Goal: Contribute content

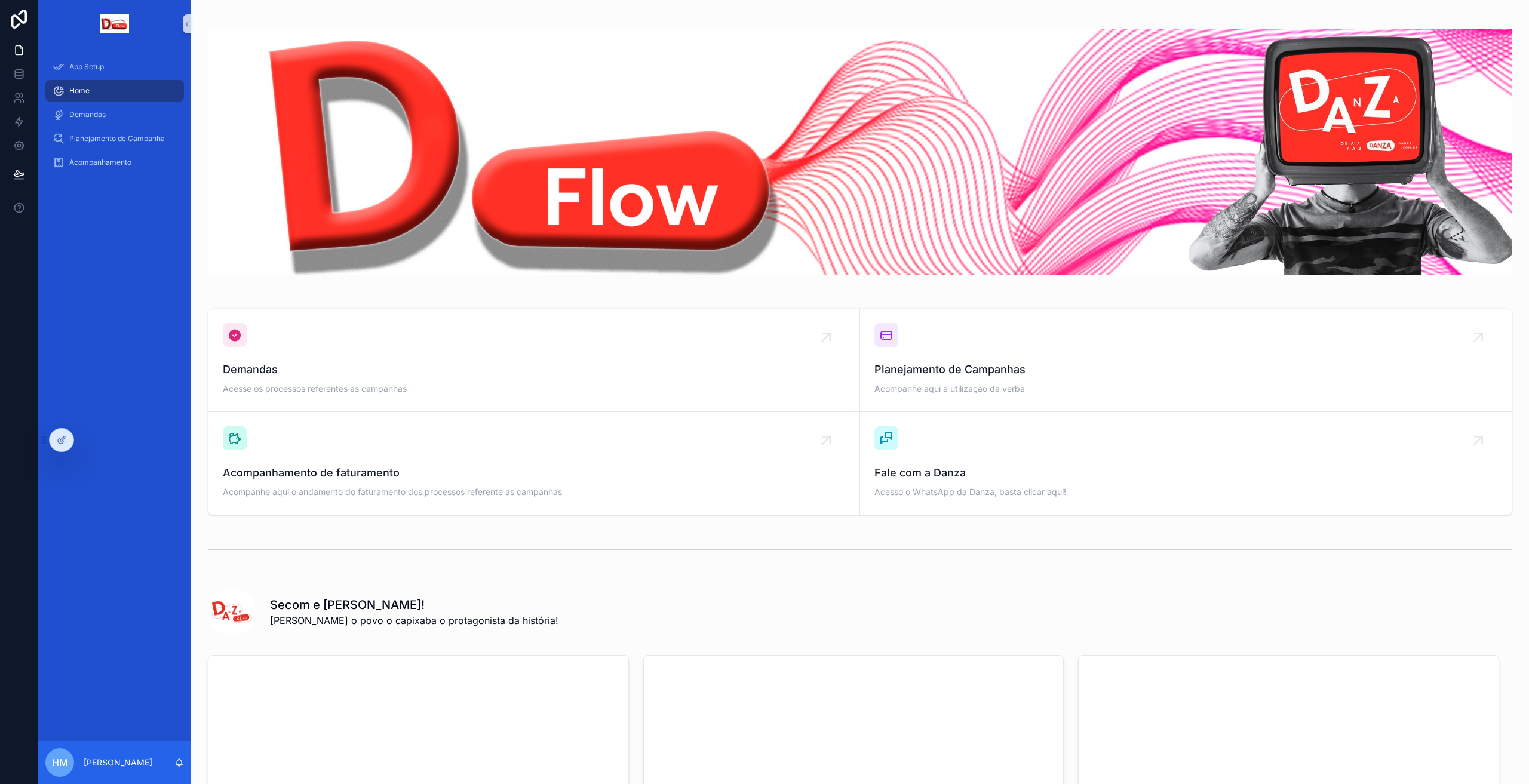
scroll to position [155, 0]
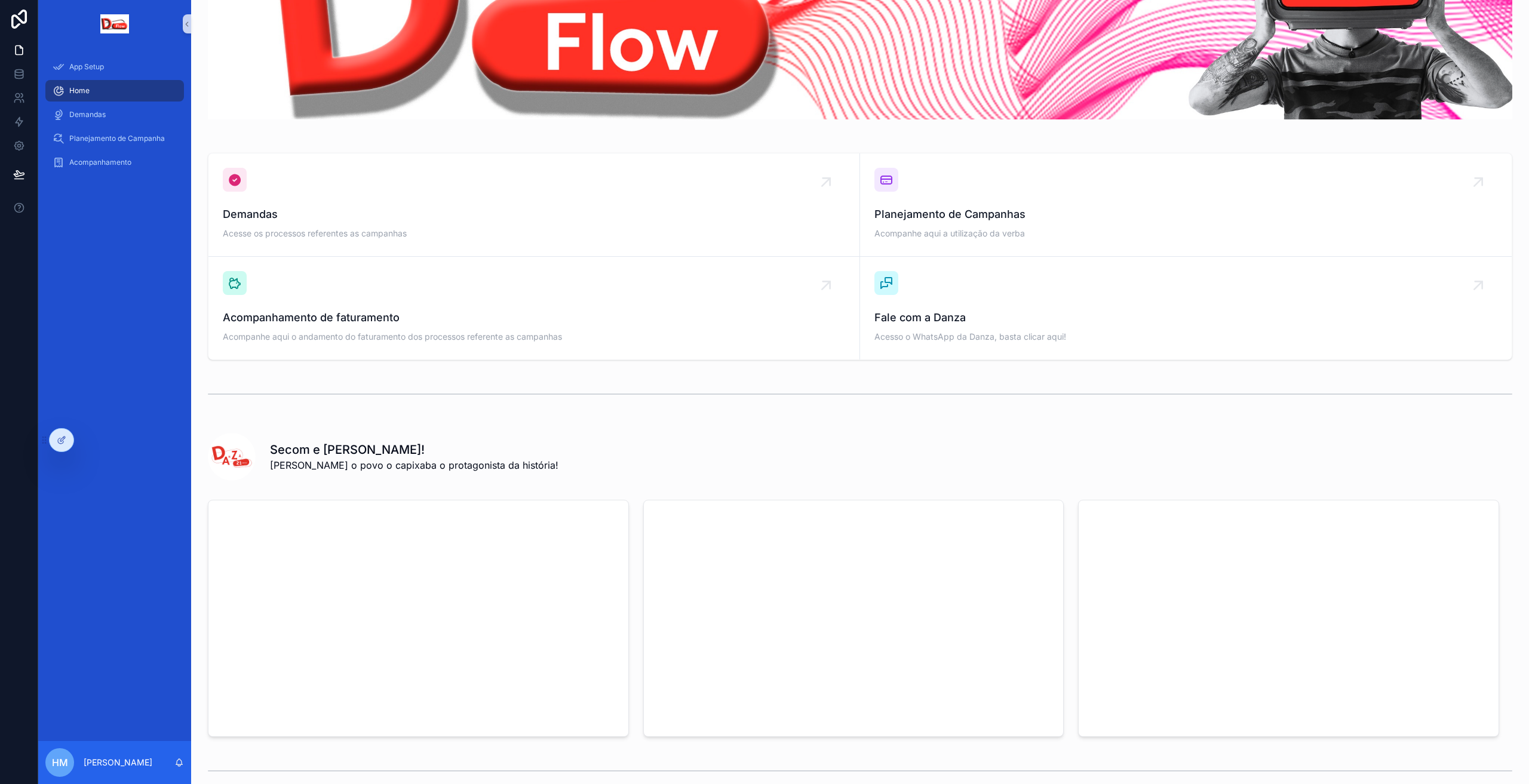
click at [115, 309] on div "App Setup Home Demandas Planejamento de Campanha Acompanhamento" at bounding box center [115, 395] width 153 height 693
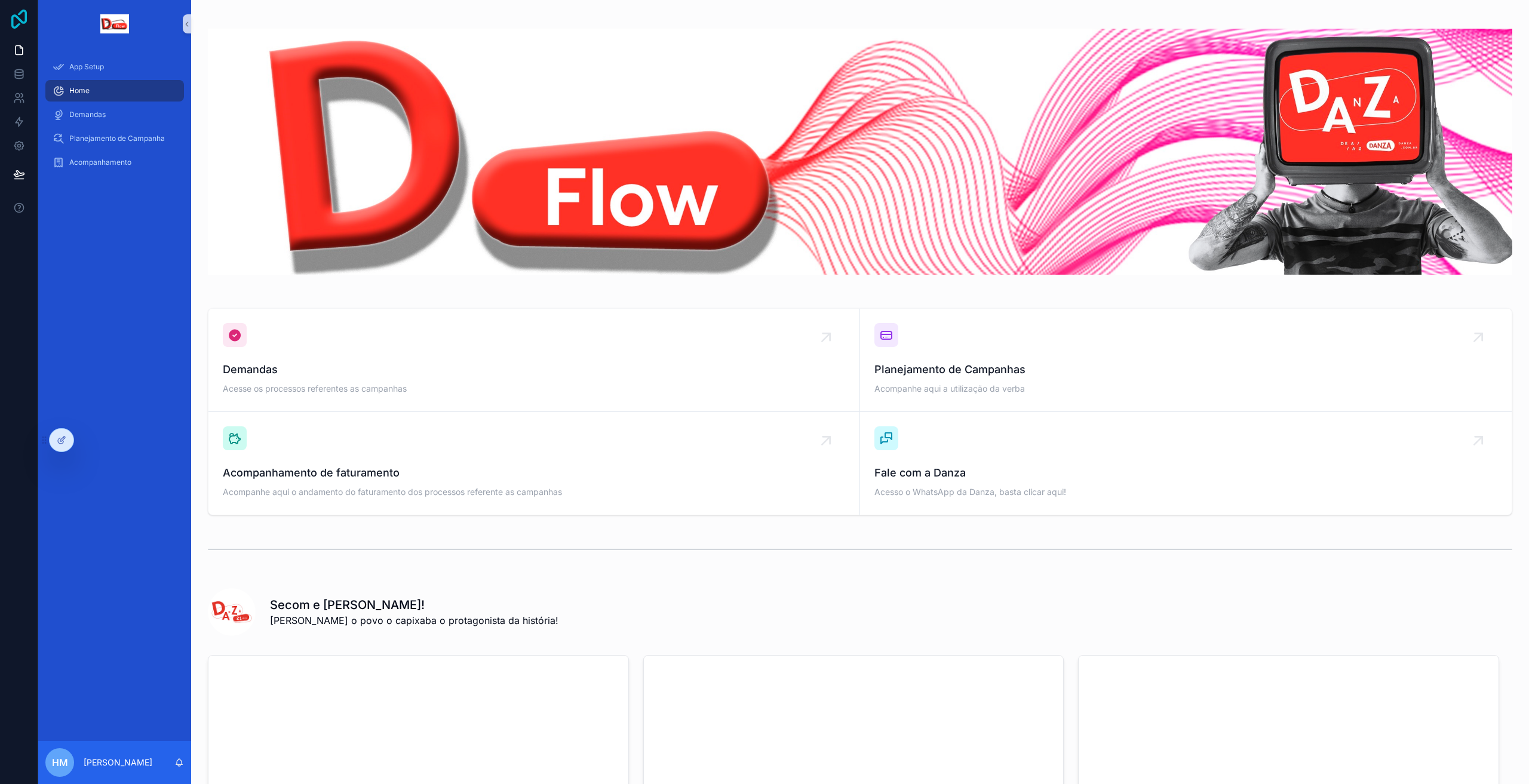
click at [8, 25] on icon at bounding box center [19, 19] width 24 height 19
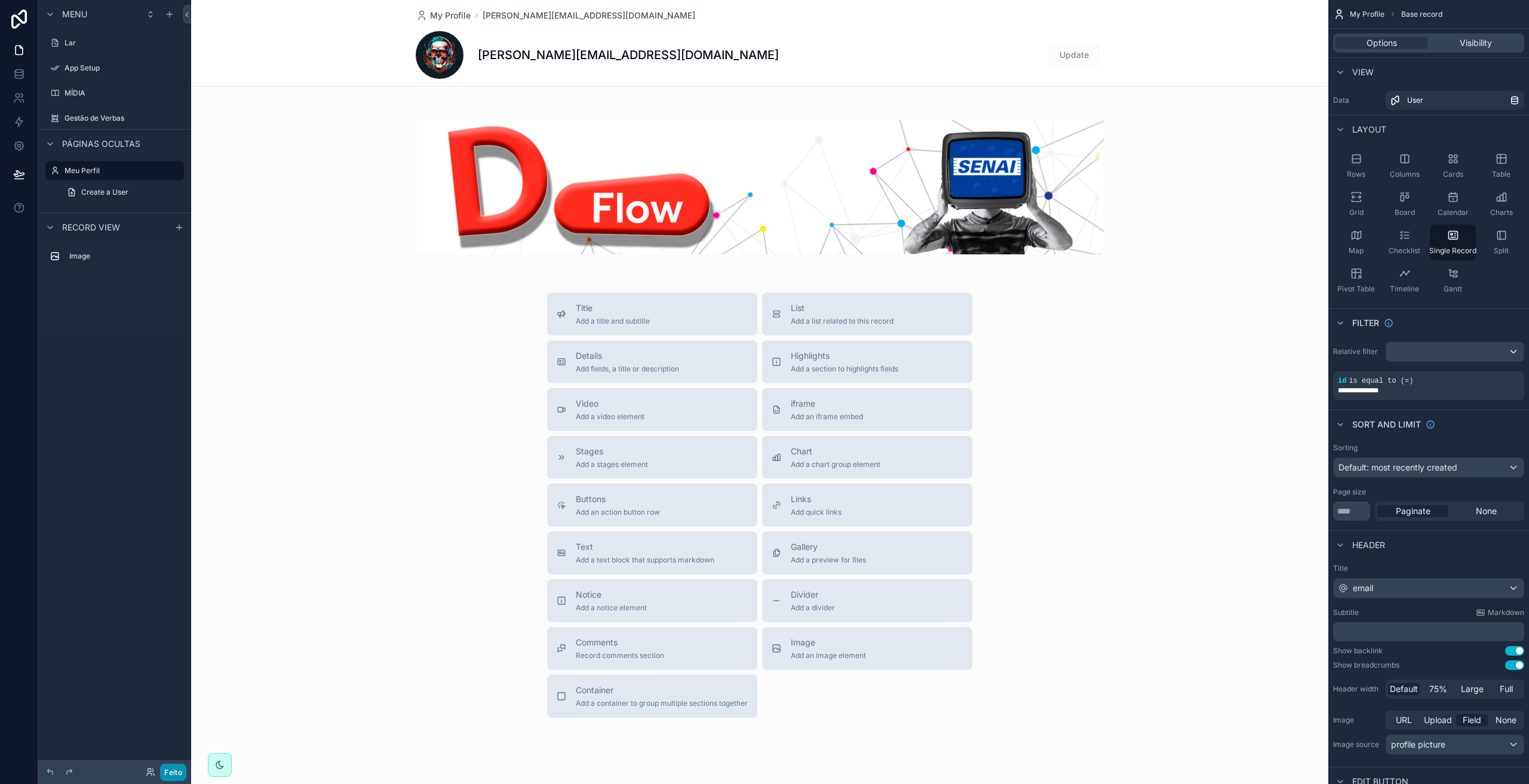
click at [170, 777] on button "Feito" at bounding box center [173, 772] width 26 height 17
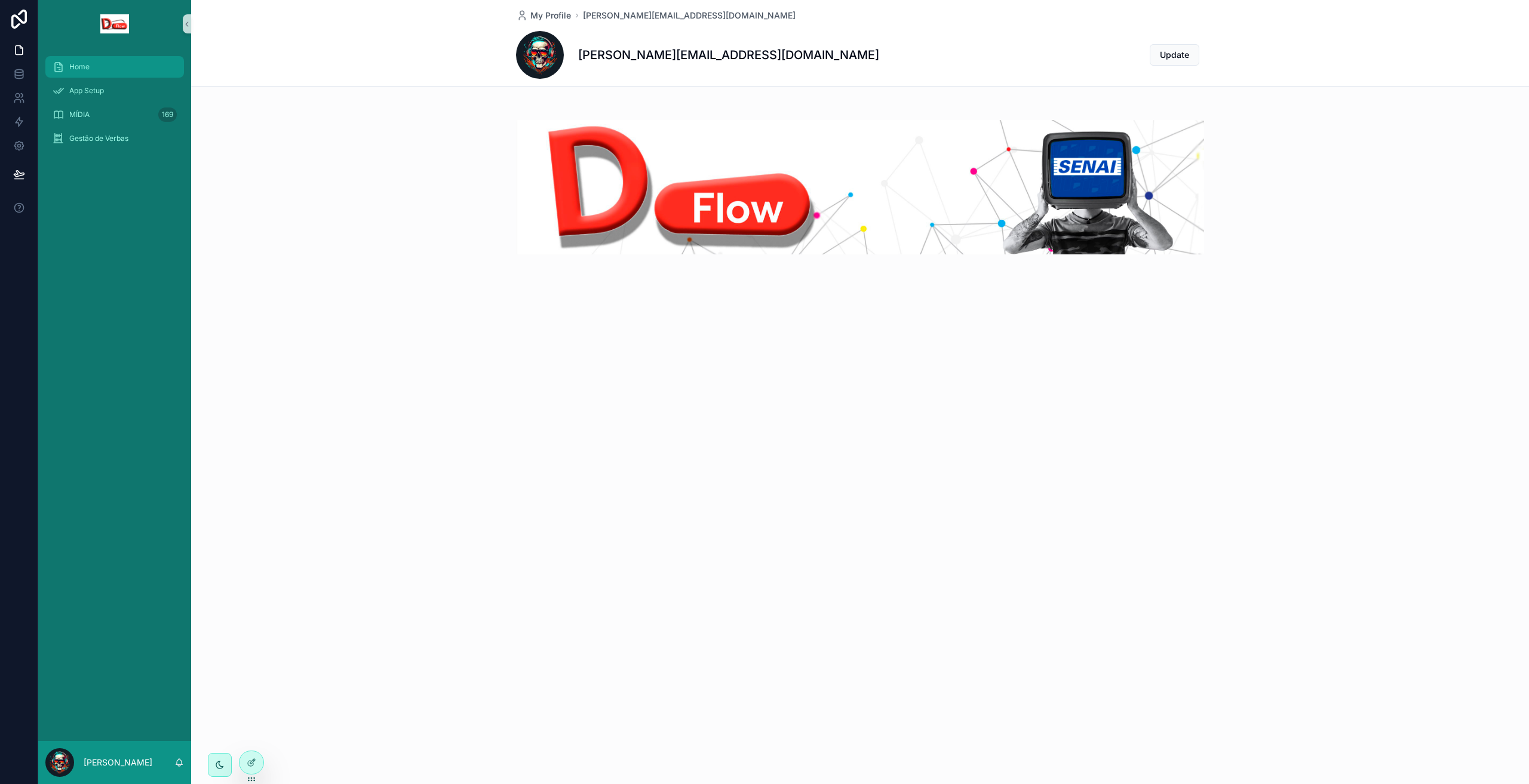
click at [79, 69] on span "Home" at bounding box center [79, 66] width 20 height 9
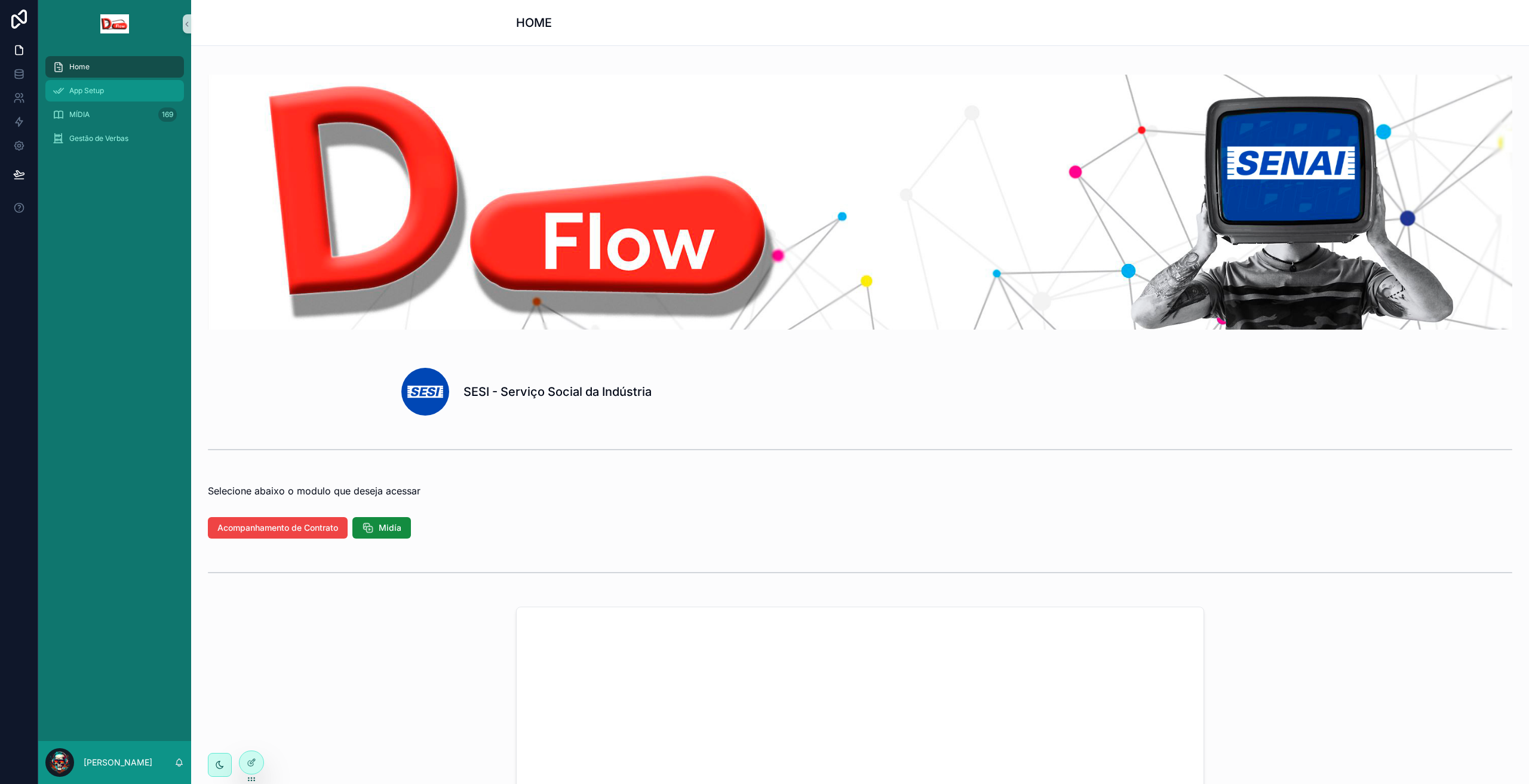
click at [92, 82] on div "App Setup" at bounding box center [114, 91] width 124 height 19
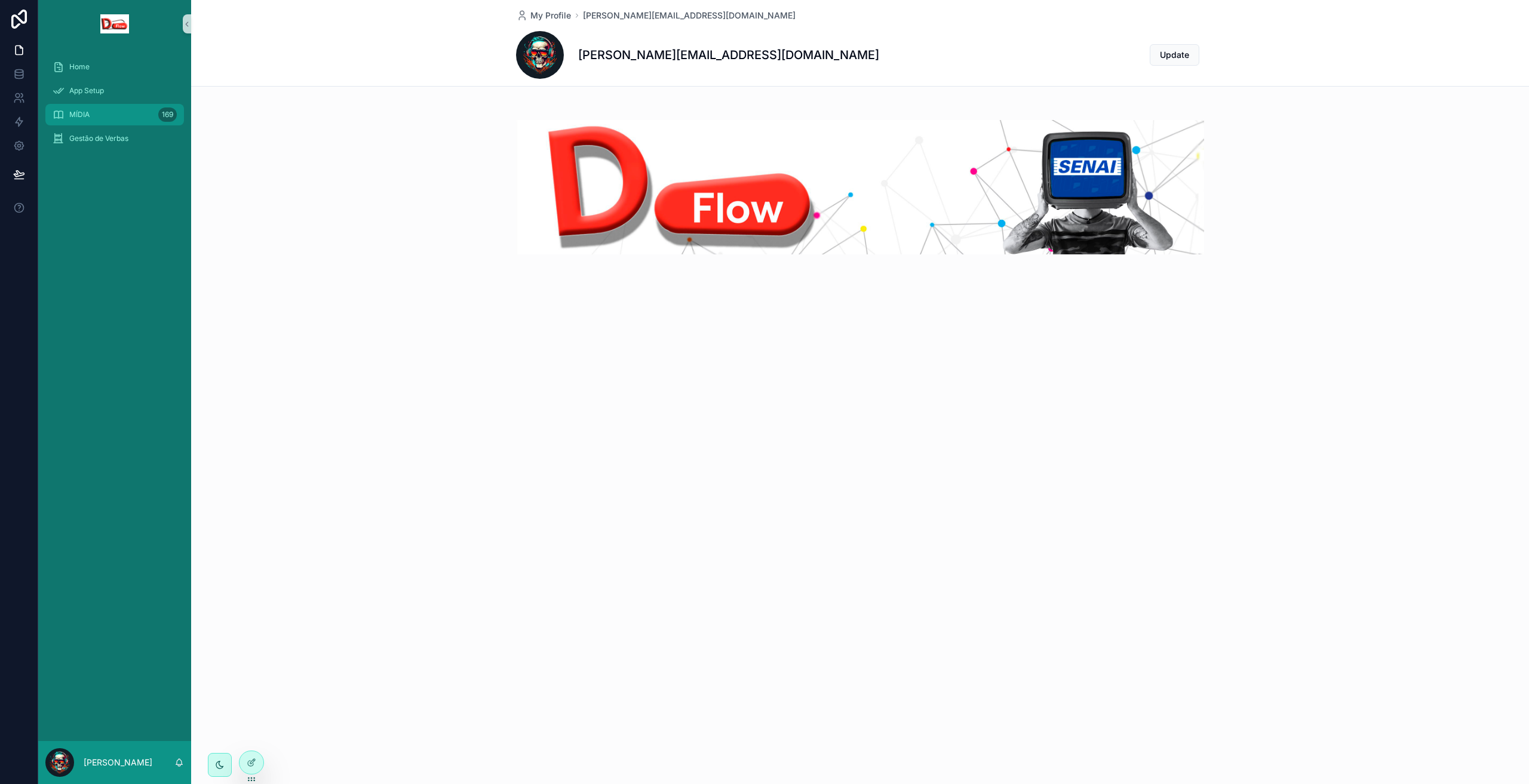
click at [96, 115] on div "MÍDIA 169" at bounding box center [114, 115] width 124 height 19
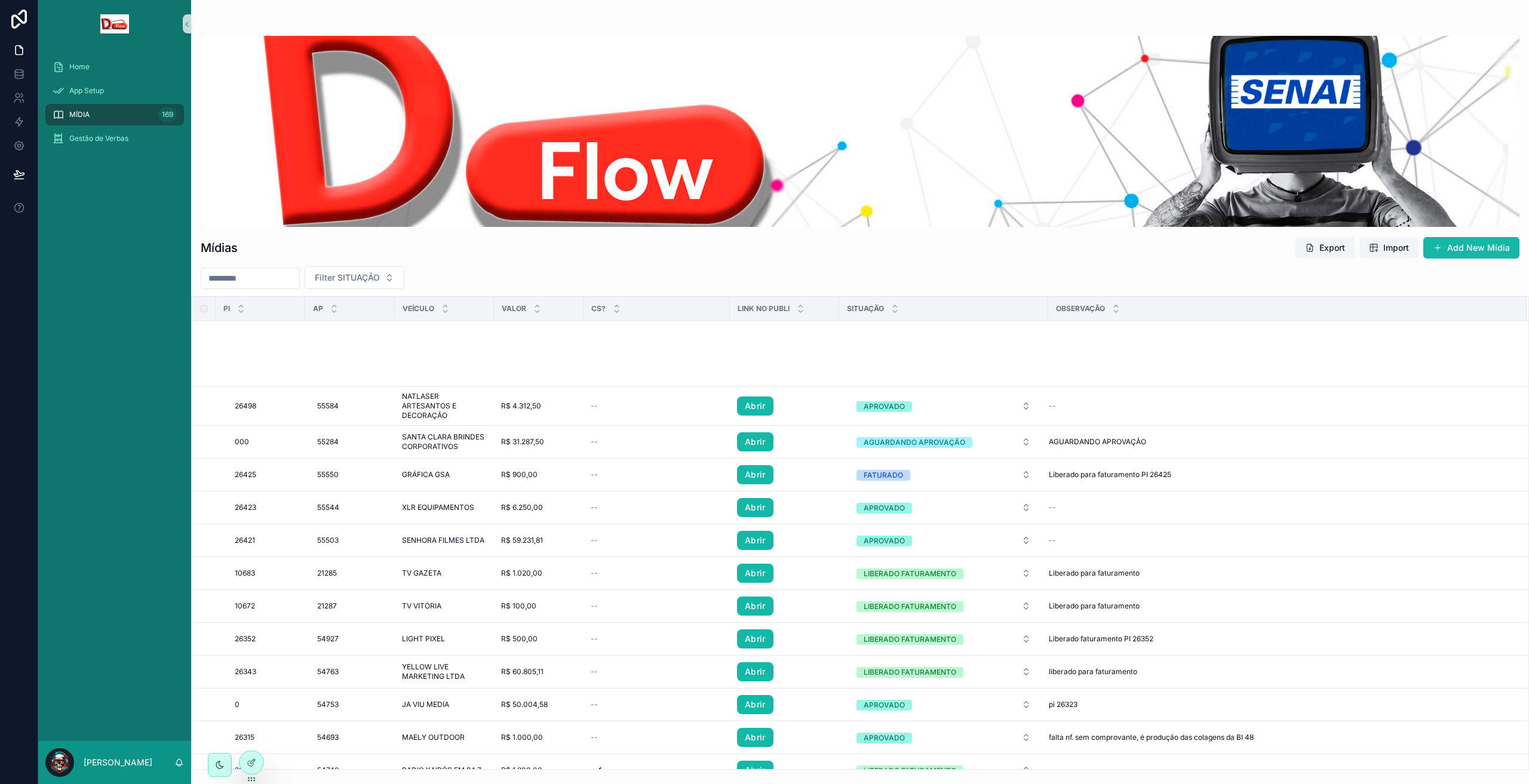
scroll to position [421, 0]
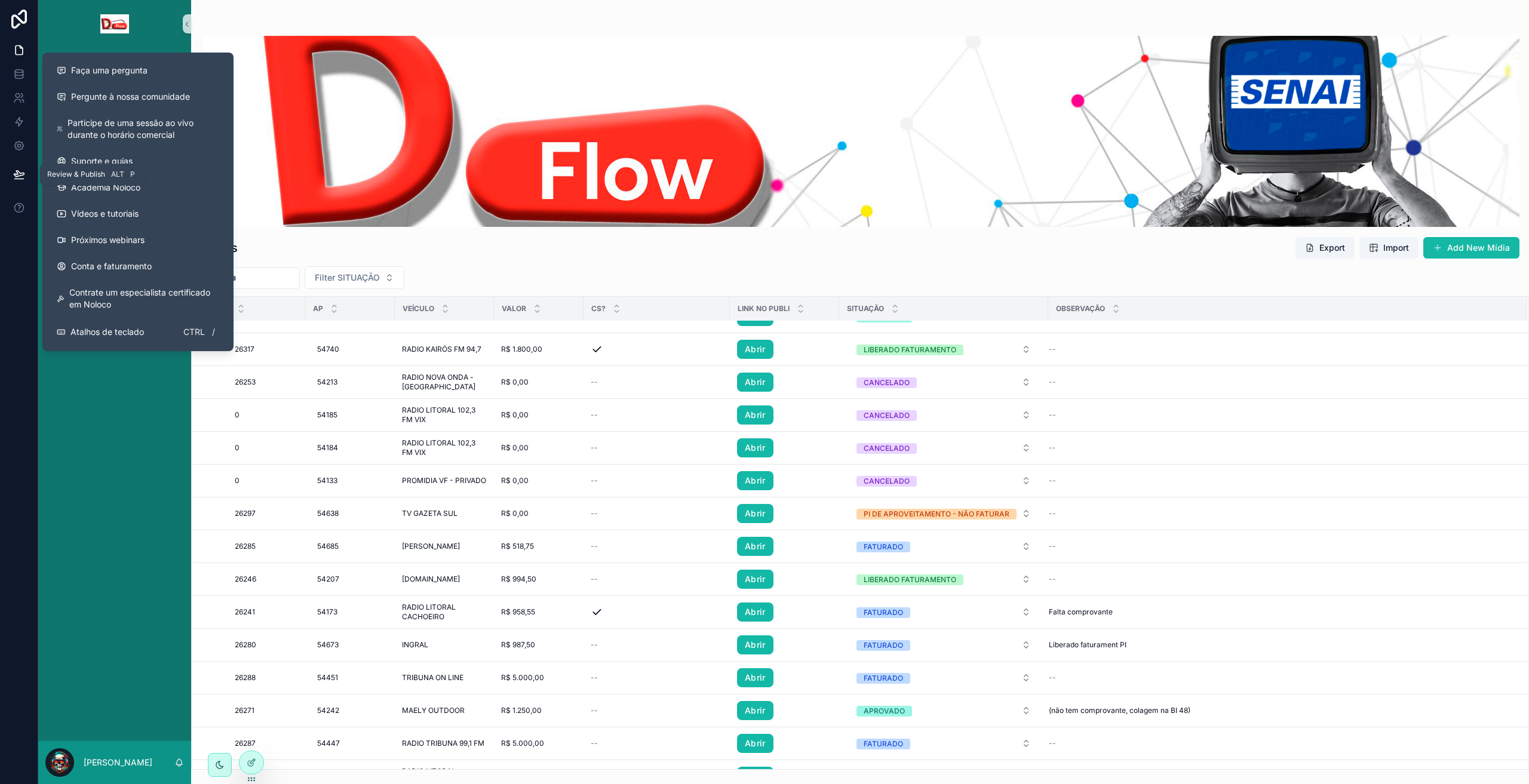
click at [12, 190] on button at bounding box center [19, 174] width 26 height 33
click at [23, 171] on icon at bounding box center [19, 174] width 12 height 12
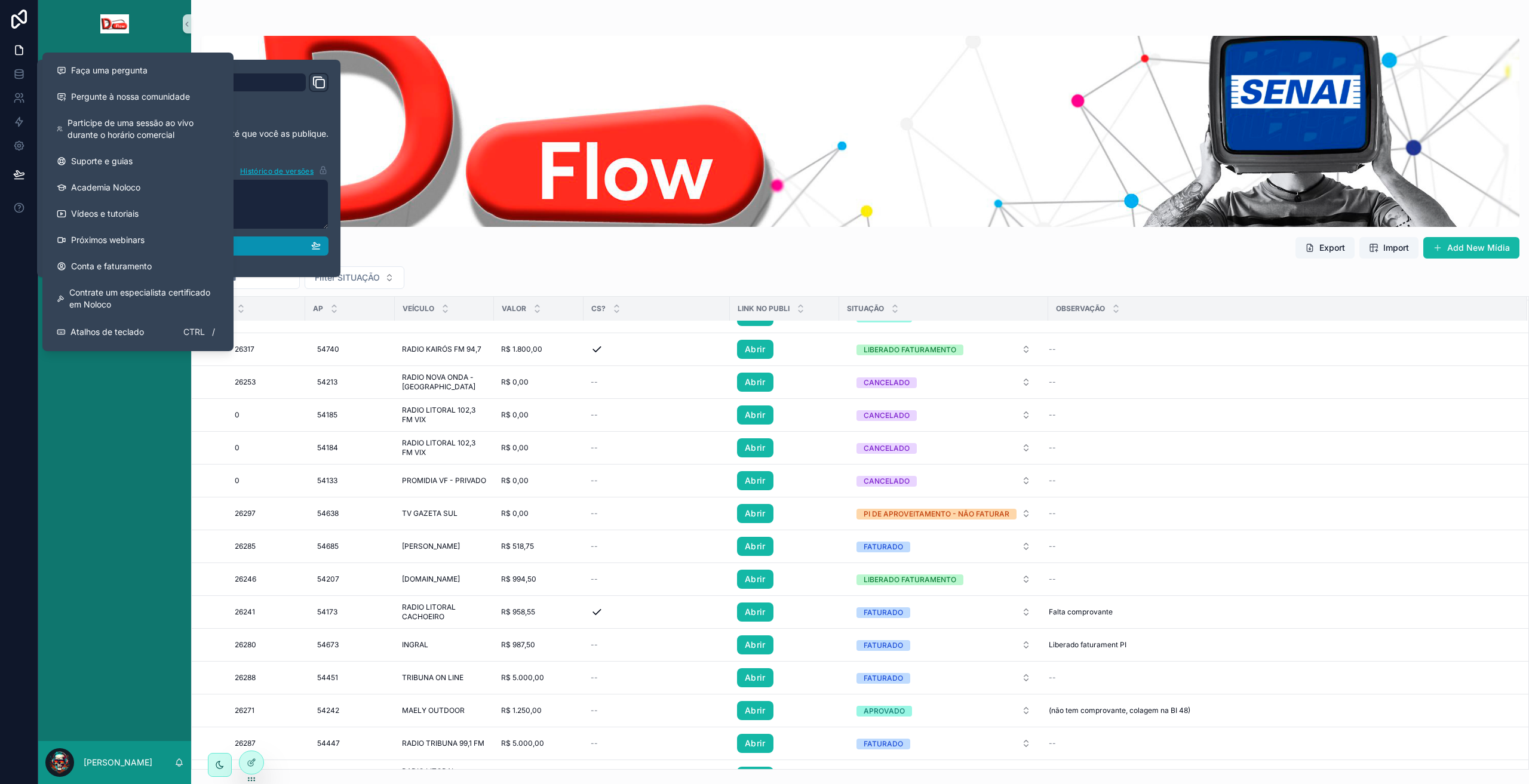
click at [249, 246] on div "Publicar" at bounding box center [188, 246] width 264 height 11
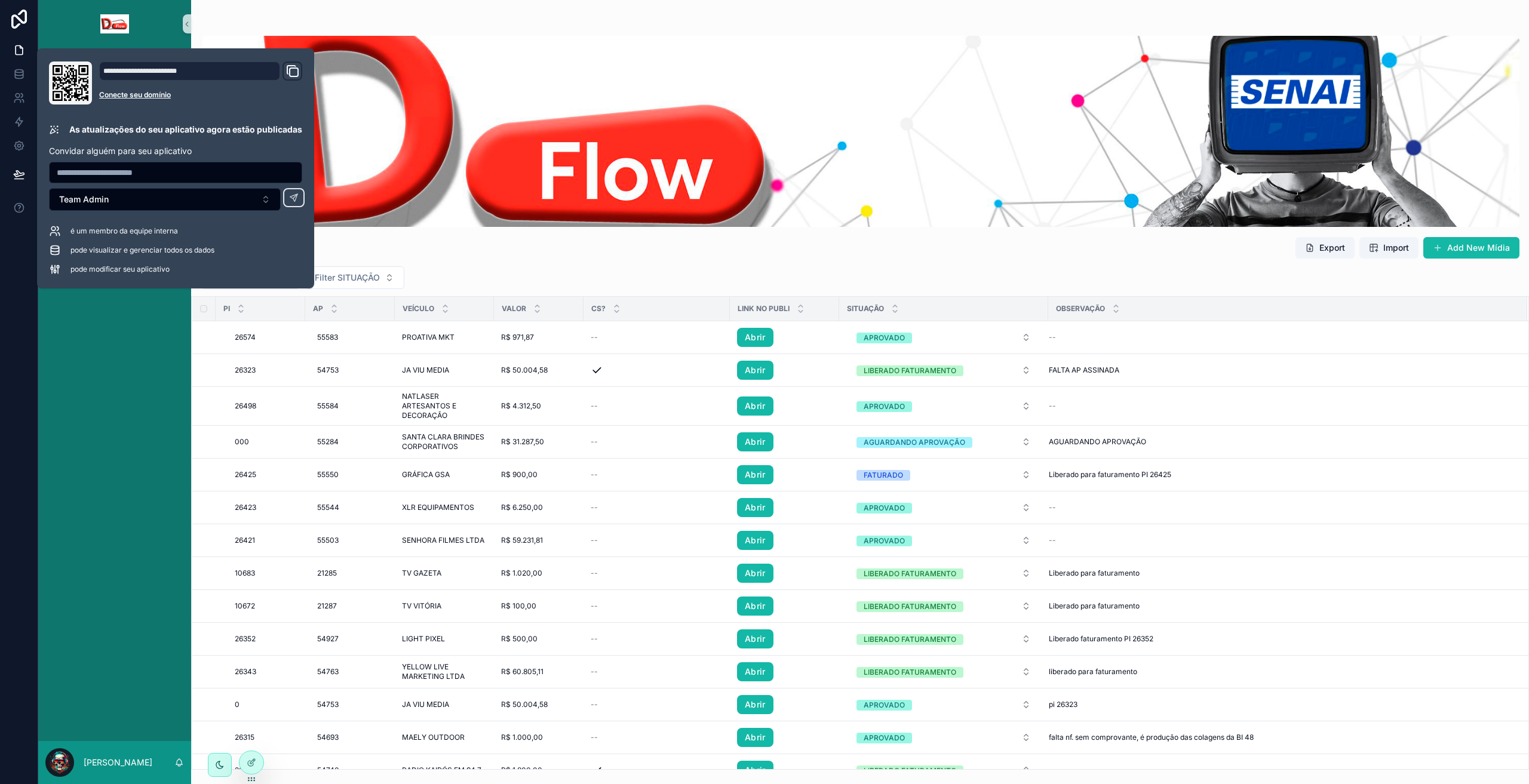
click at [495, 126] on div "conteúdo rolável" at bounding box center [860, 131] width 1319 height 191
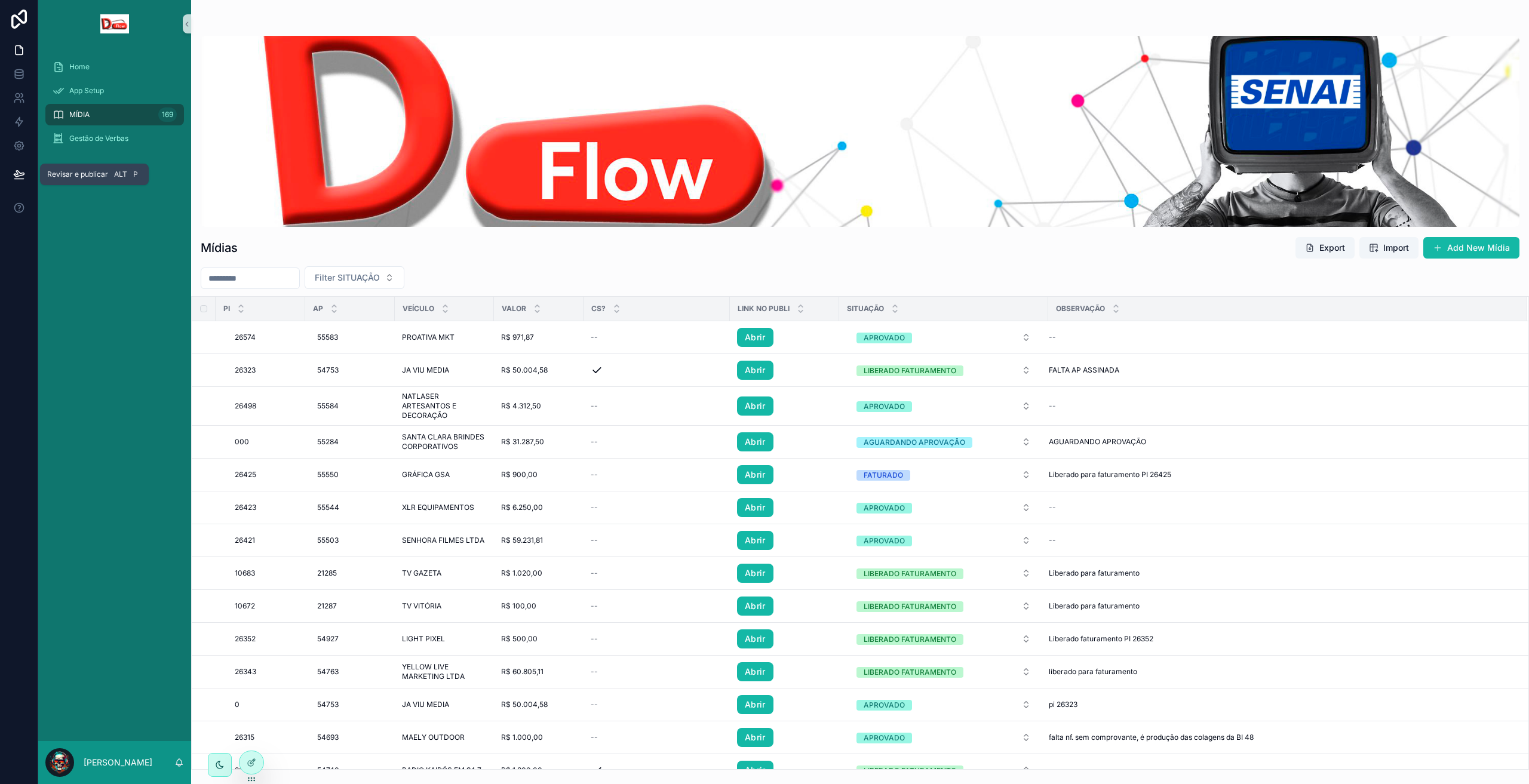
click at [6, 178] on button at bounding box center [19, 174] width 26 height 33
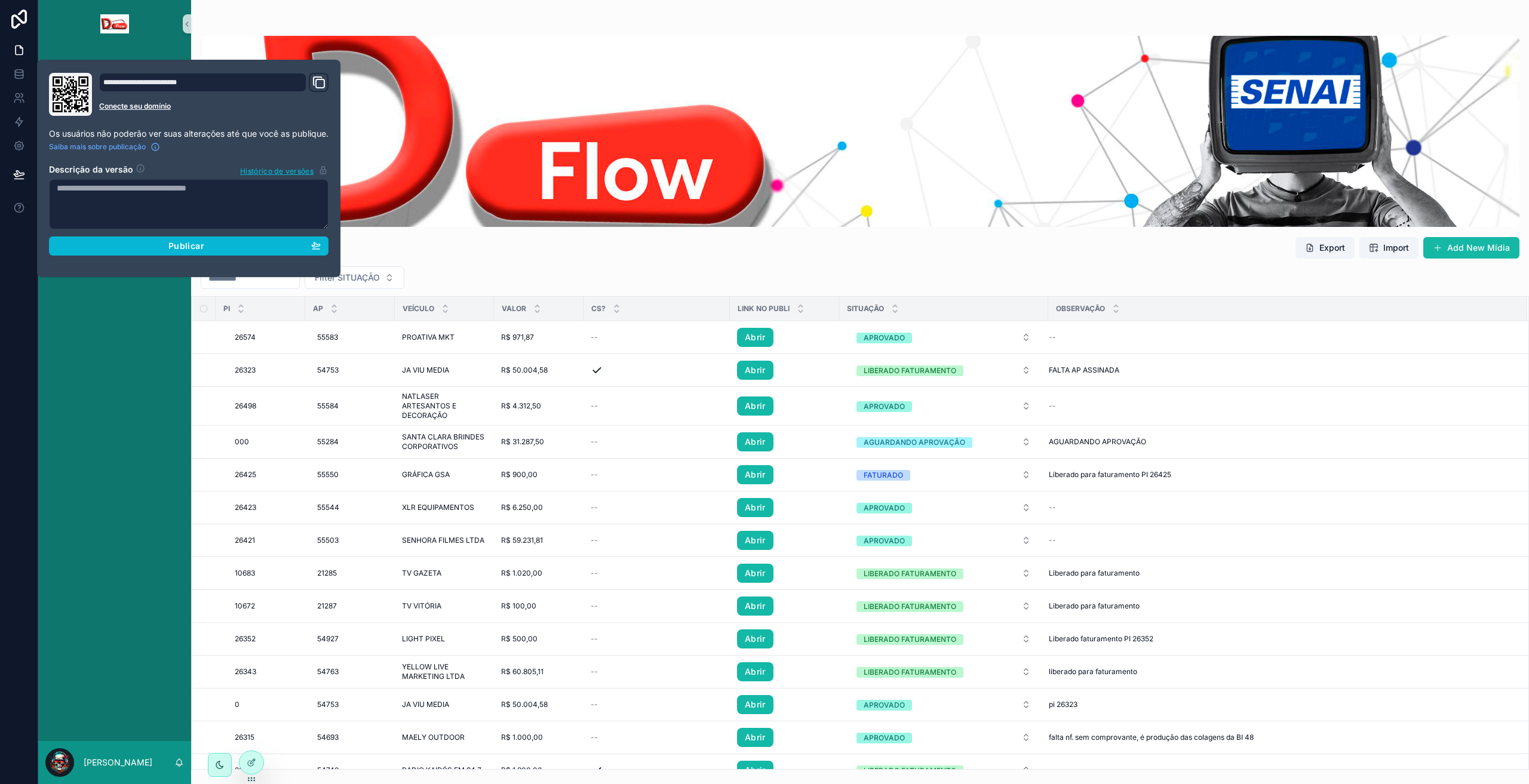
click at [319, 86] on icon "Domínio e Link Personalizado" at bounding box center [321, 84] width 9 height 9
click at [113, 385] on div "Home App Setup MÍDIA 169 Gestão de Verbas" at bounding box center [115, 395] width 153 height 693
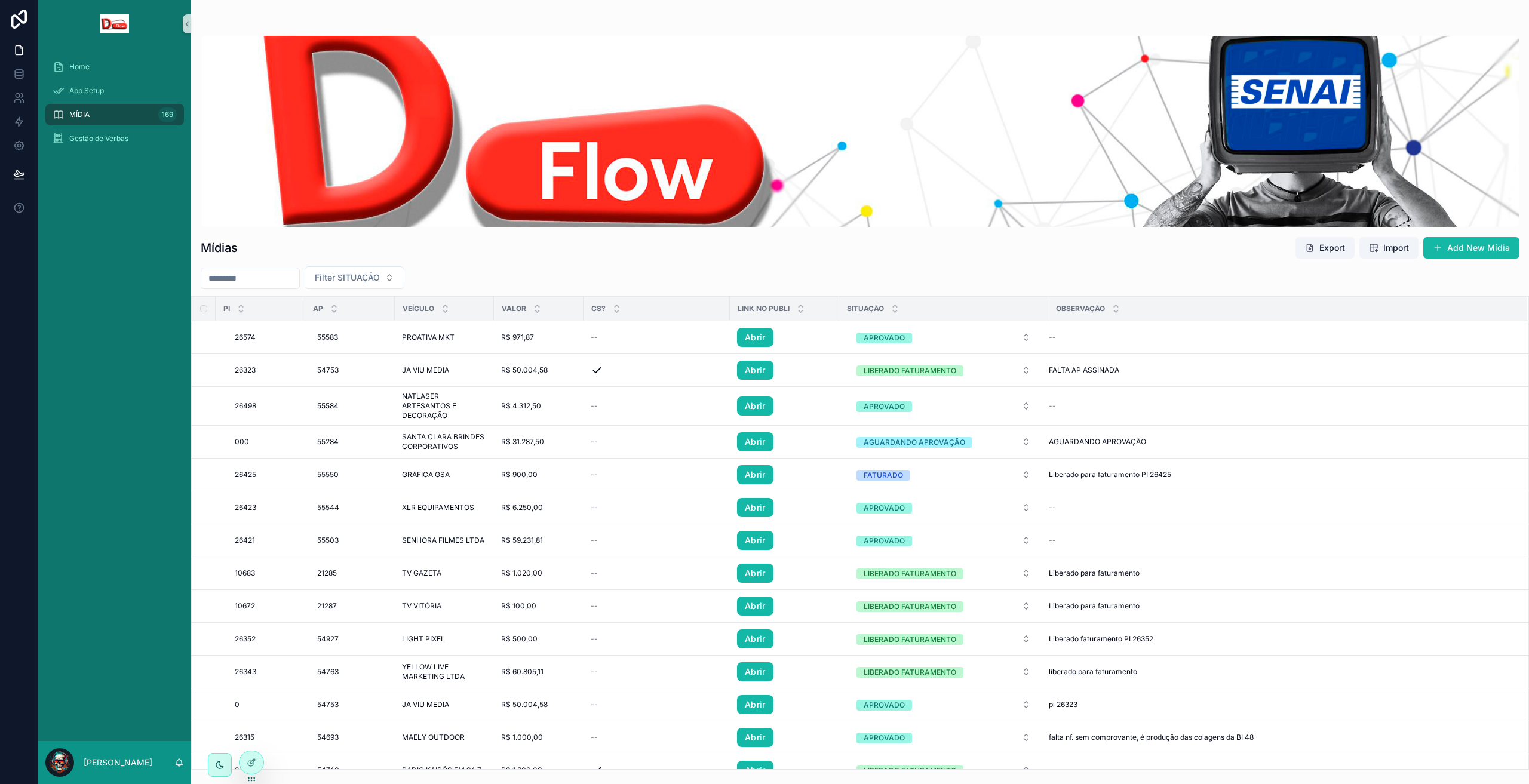
drag, startPoint x: 1521, startPoint y: 0, endPoint x: 1279, endPoint y: 15, distance: 242.5
click at [1216, 18] on div "Mídias Export Import Add New Mídia Filter SITUAÇÃO PI AP VEÍCULO VALOR CS? LInk…" at bounding box center [860, 384] width 1338 height 769
click at [110, 536] on div "Home App Setup MÍDIA 169 Gestão de Verbas" at bounding box center [115, 395] width 153 height 693
click at [249, 736] on icon at bounding box center [250, 735] width 3 height 3
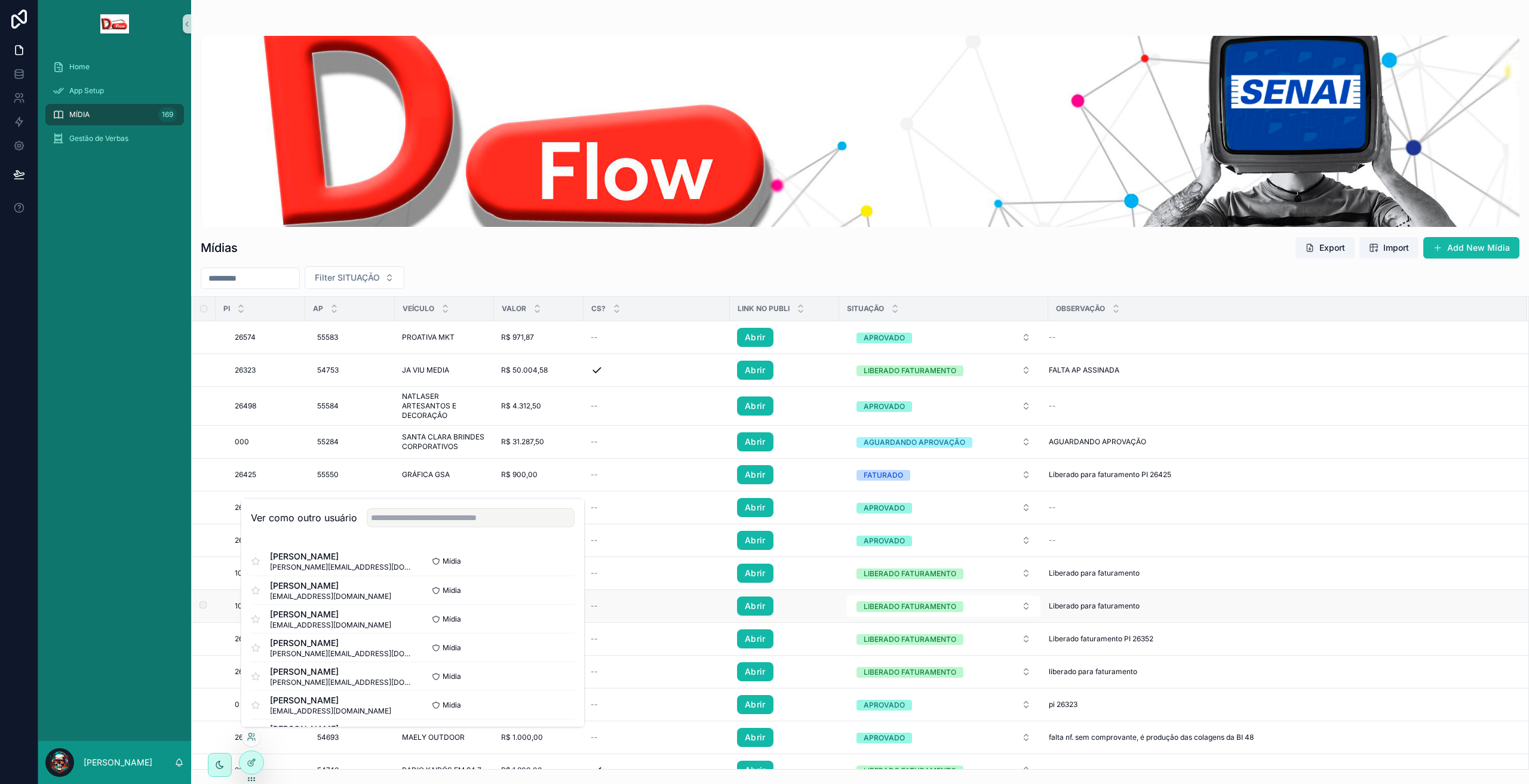
click at [589, 600] on td "--" at bounding box center [657, 606] width 146 height 33
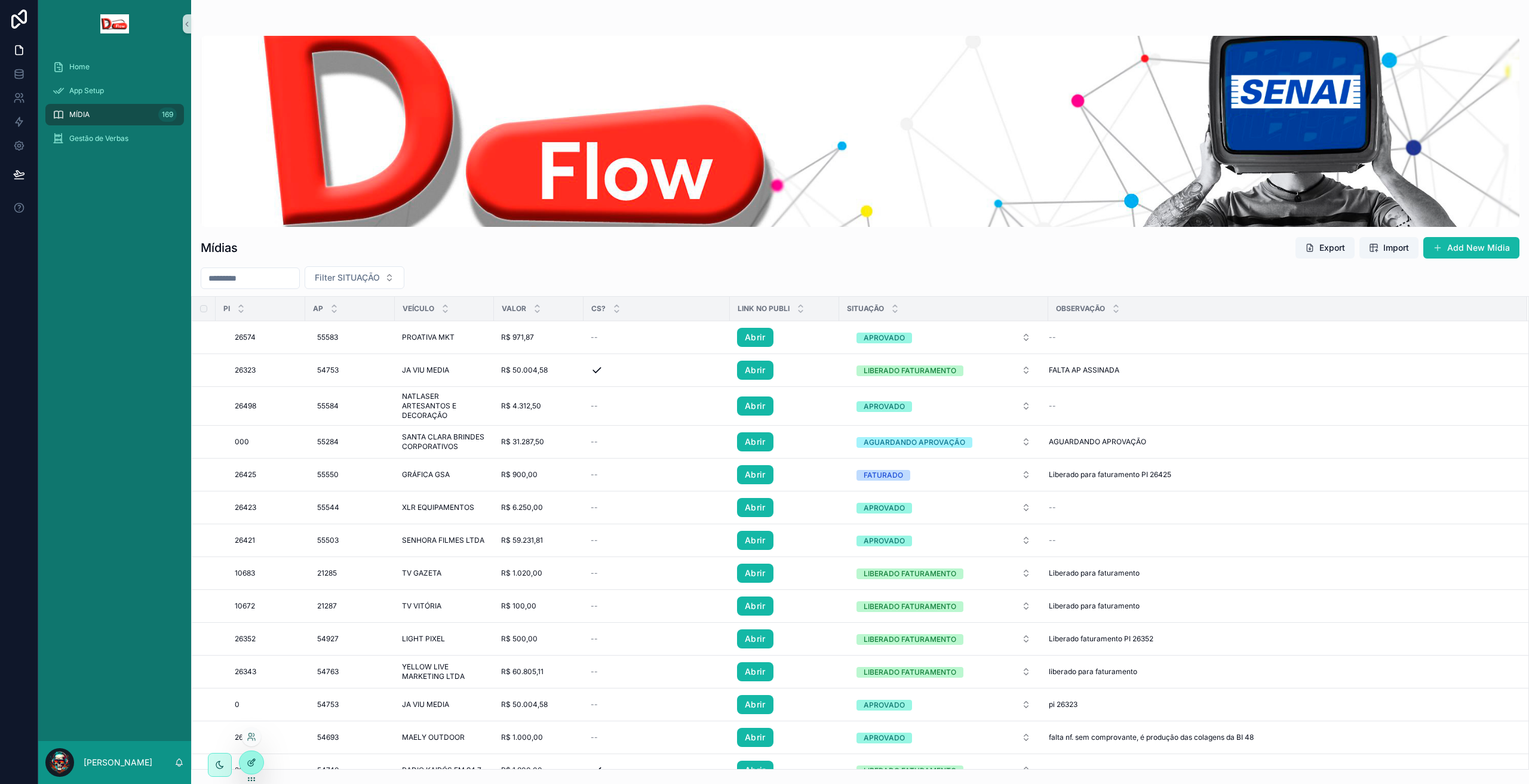
click at [252, 758] on icon at bounding box center [251, 761] width 9 height 9
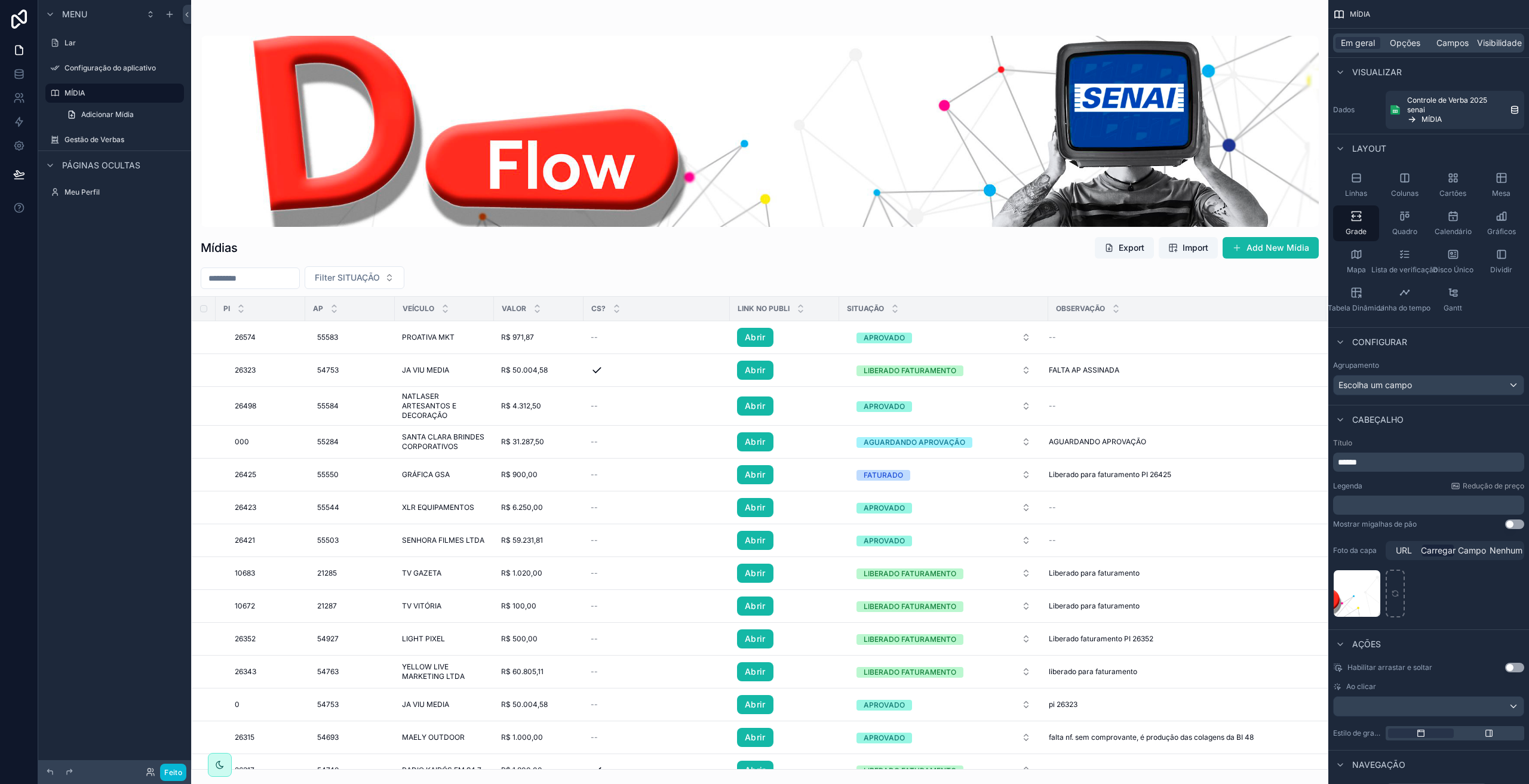
click at [82, 316] on div "Menu Lar Configuração do aplicativo MÍDIA Adicionar Mídia Gestão de Verbas Pági…" at bounding box center [115, 384] width 153 height 769
click at [22, 20] on icon at bounding box center [19, 19] width 15 height 19
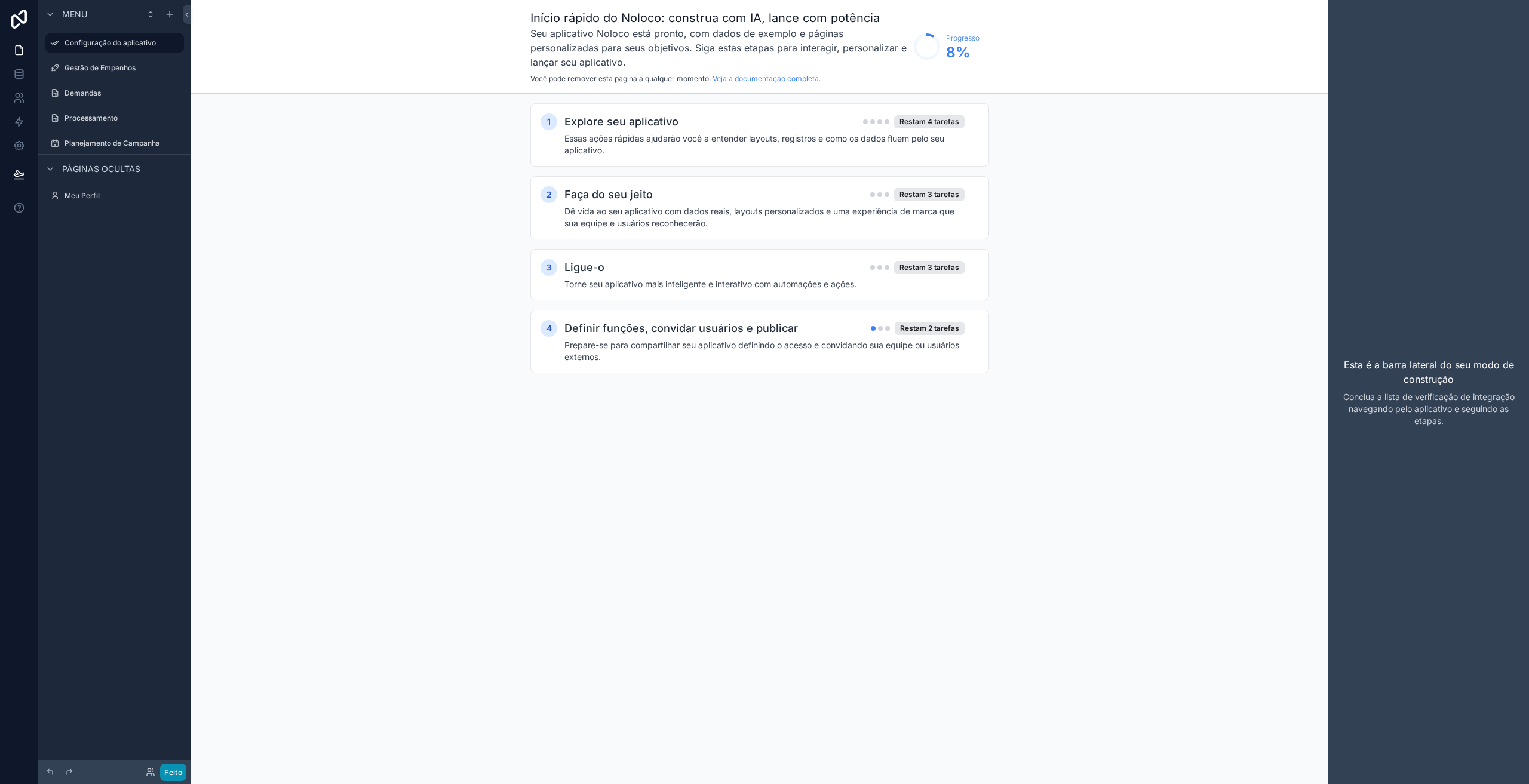
click at [168, 777] on button "Feito" at bounding box center [173, 772] width 26 height 17
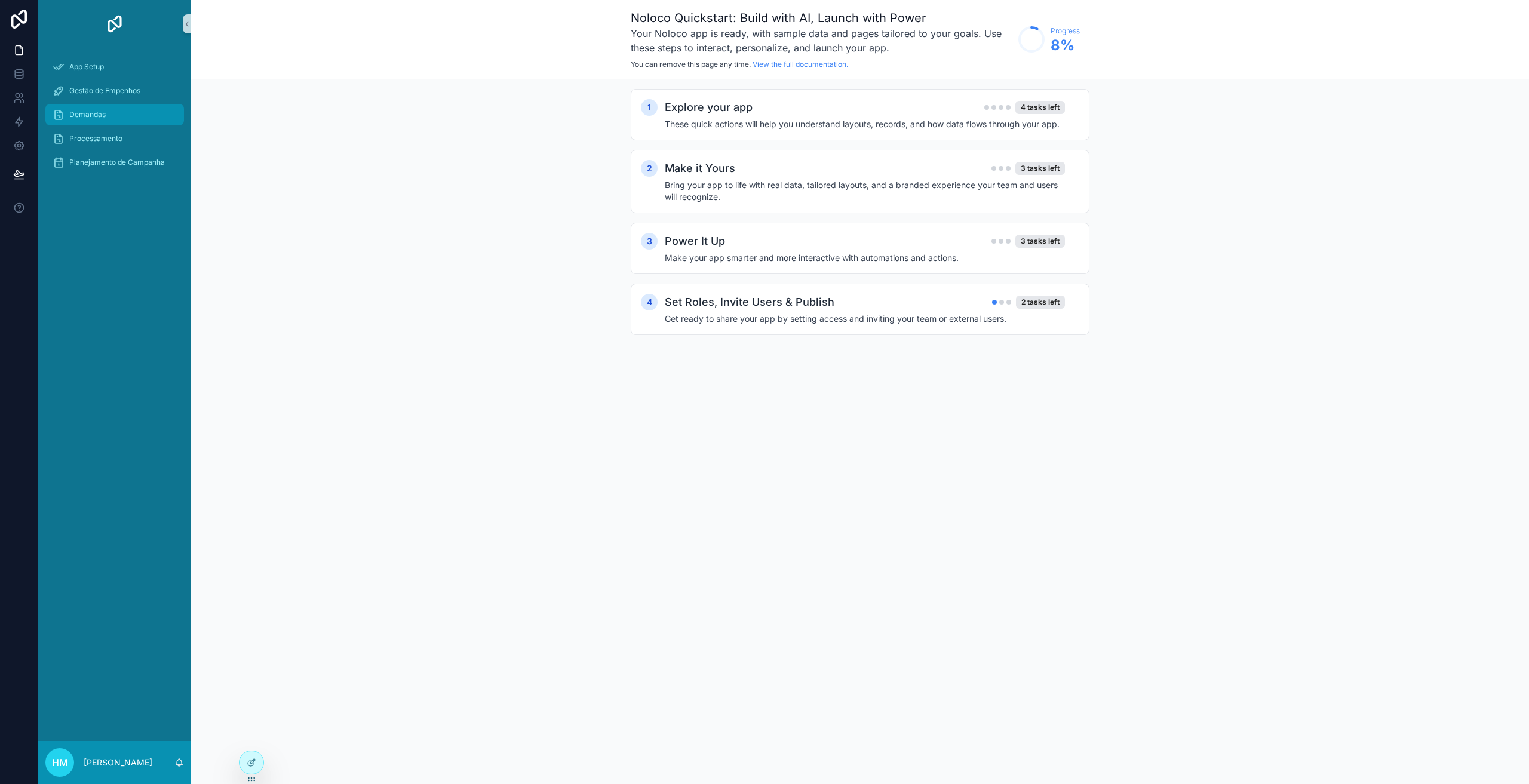
click at [82, 120] on div "Demandas" at bounding box center [114, 115] width 124 height 19
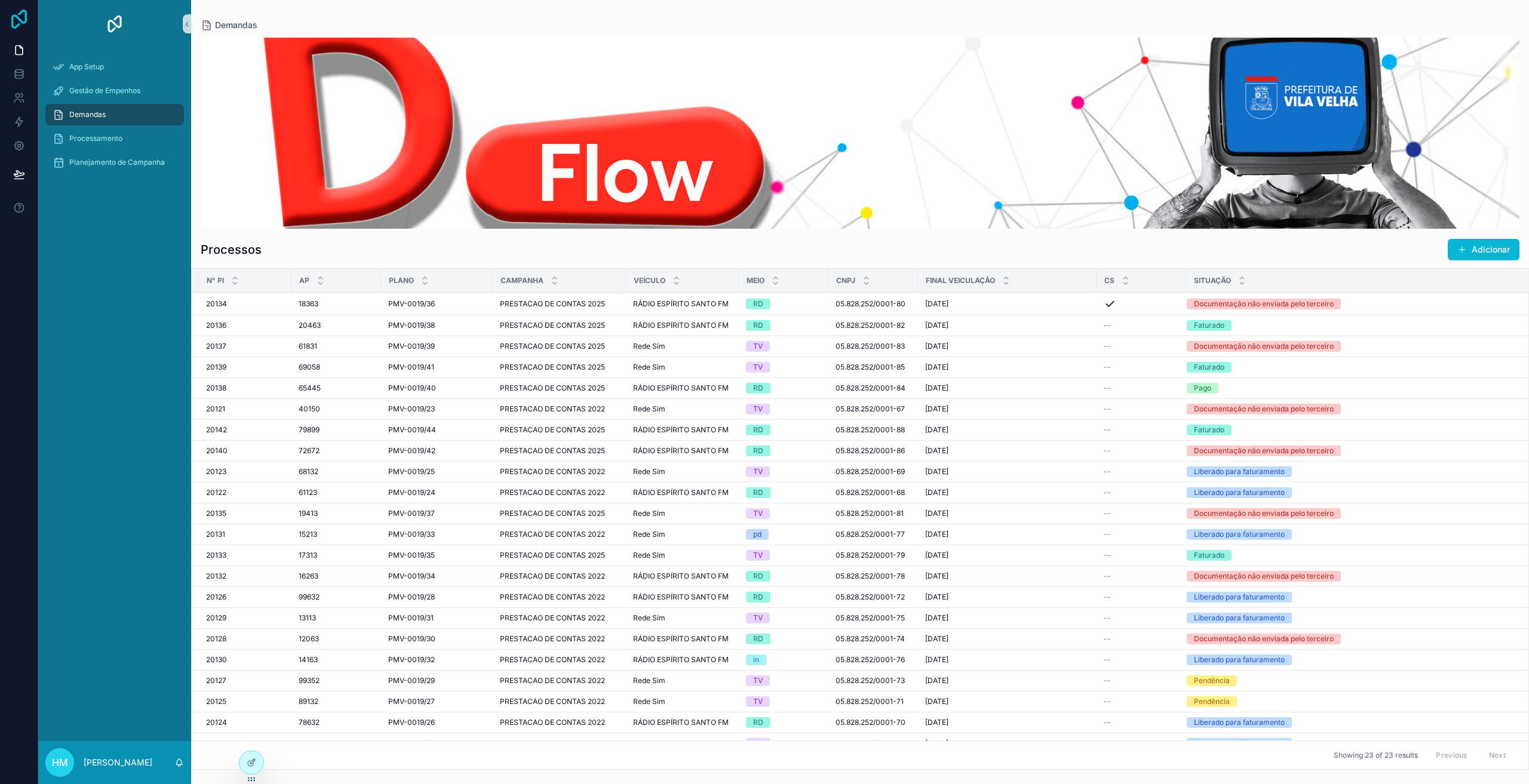
click at [16, 25] on icon at bounding box center [19, 19] width 24 height 19
